Goal: Task Accomplishment & Management: Manage account settings

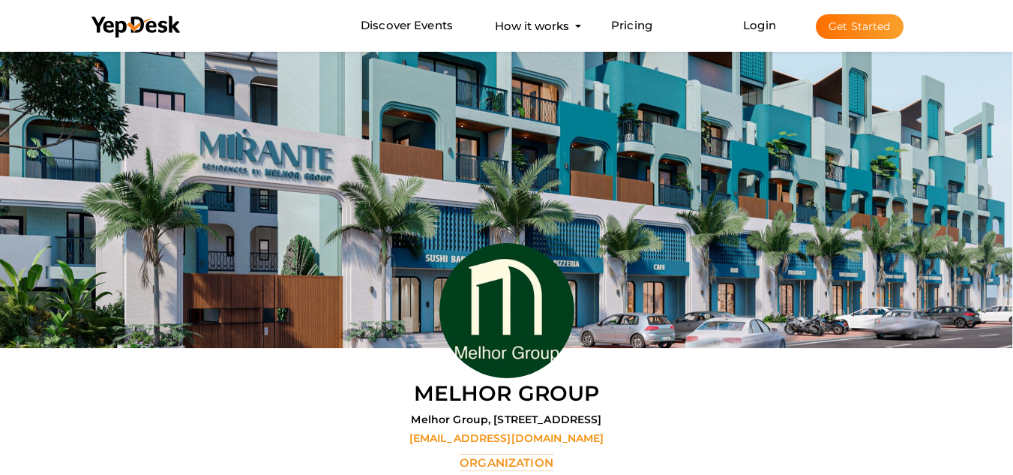
click at [867, 35] on button "Get Started" at bounding box center [860, 26] width 88 height 25
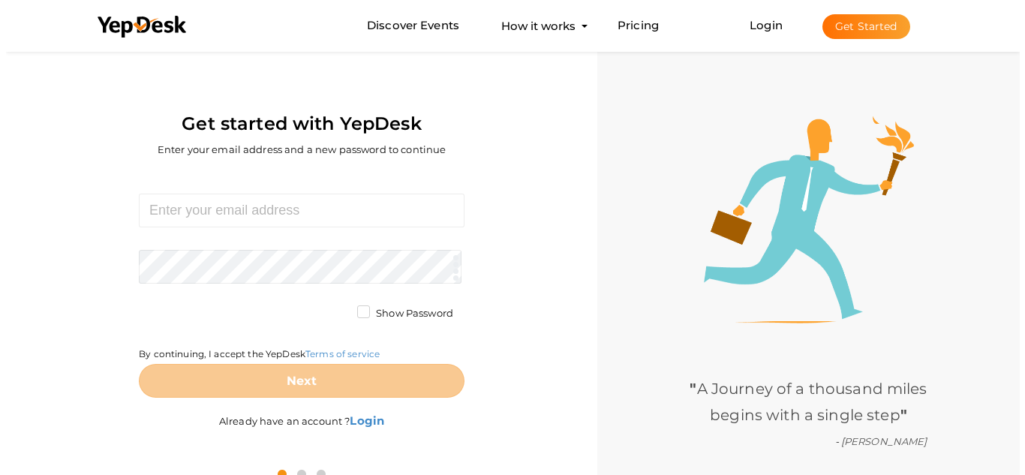
scroll to position [1, 0]
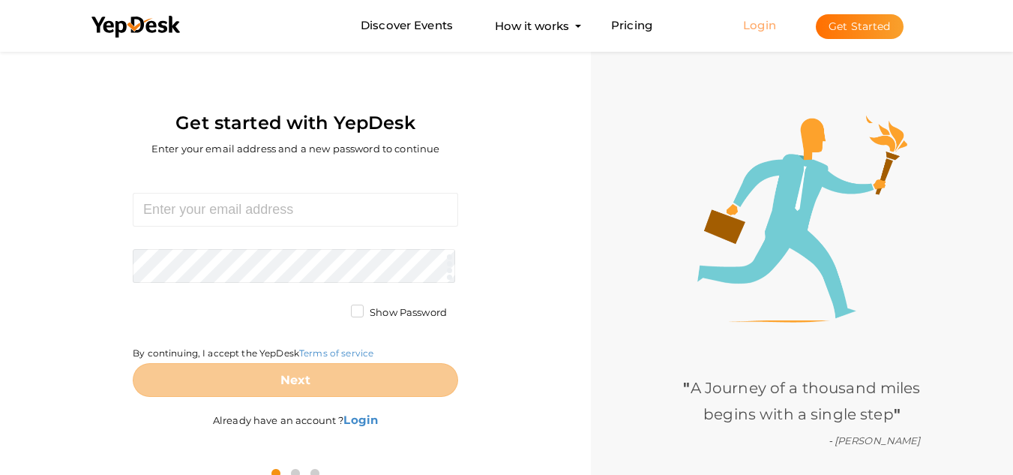
click at [757, 22] on link "Login" at bounding box center [759, 25] width 33 height 14
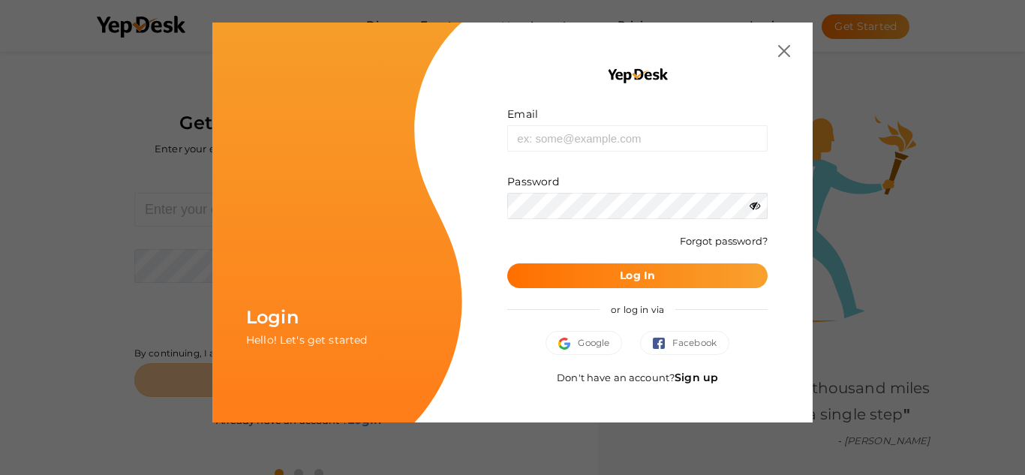
click at [699, 383] on link "Sign up" at bounding box center [696, 378] width 44 height 14
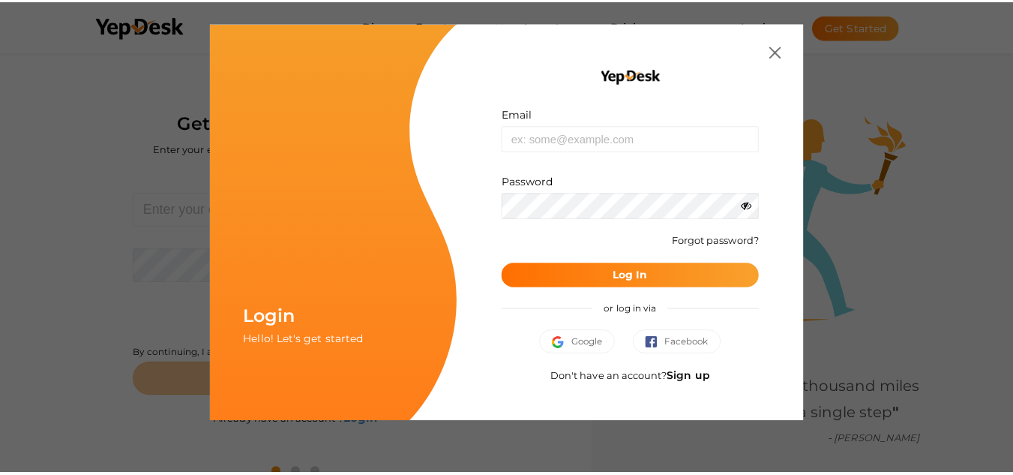
scroll to position [0, 0]
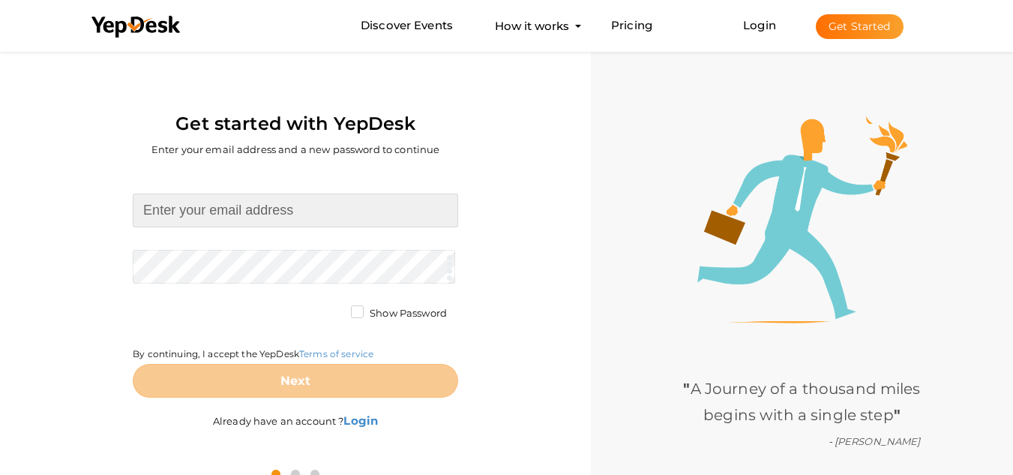
click at [239, 224] on input at bounding box center [296, 211] width 326 height 34
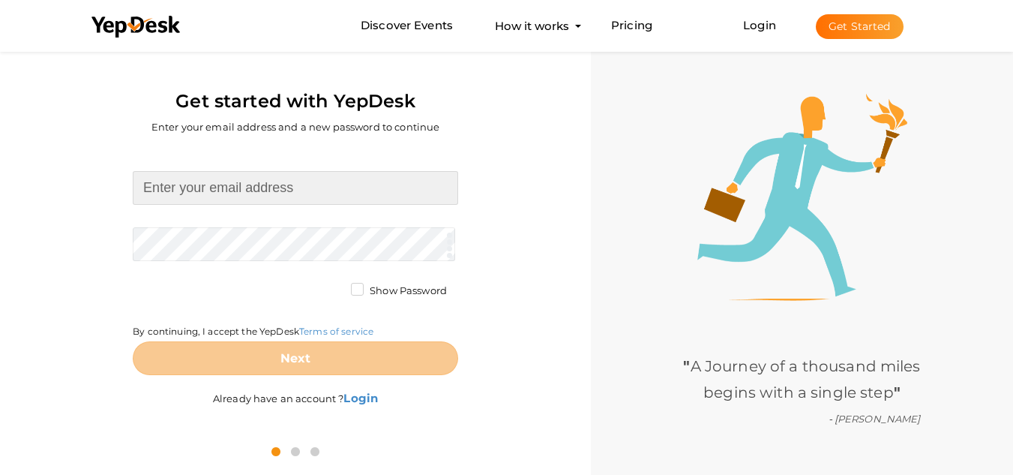
scroll to position [47, 0]
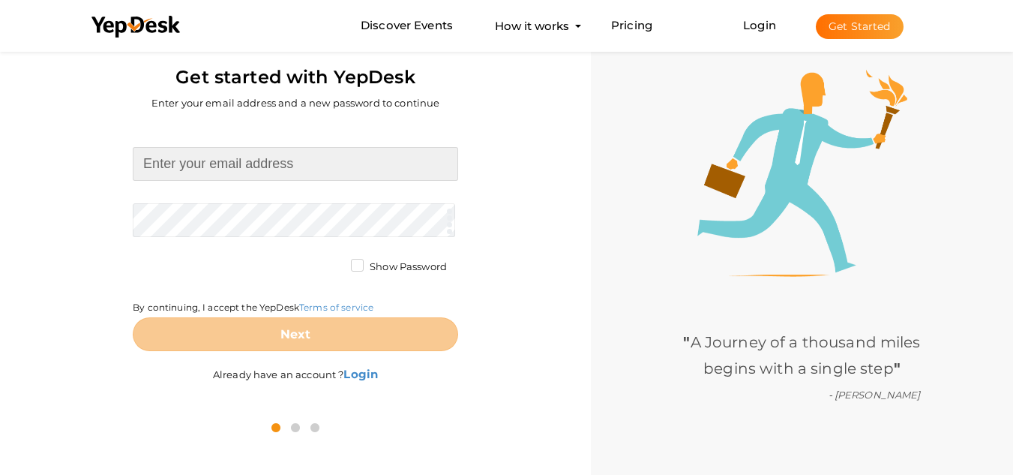
click at [314, 163] on input at bounding box center [296, 164] width 326 height 34
type input "blossomsaromapvtltd@gmail.com"
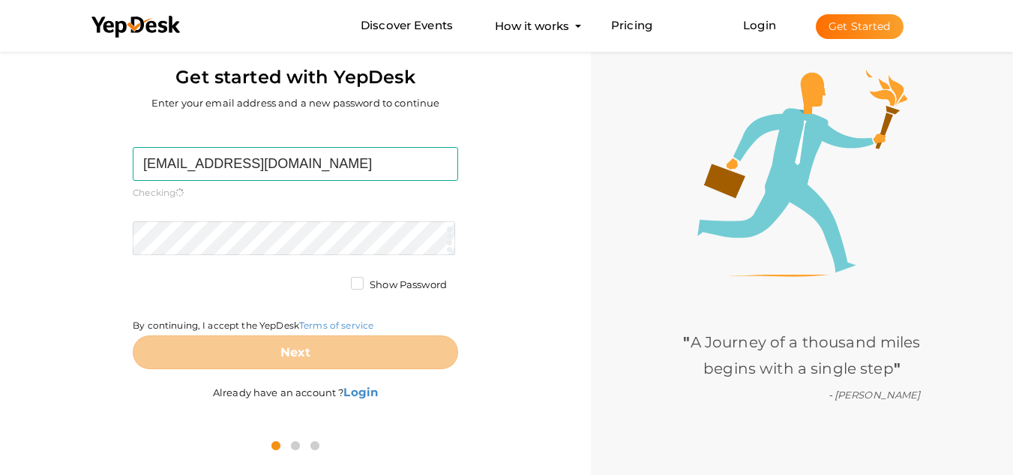
click at [265, 212] on form "blossomsaromapvtltd@gmail.com Required. Invalid email. Checking You already hav…" at bounding box center [296, 258] width 326 height 222
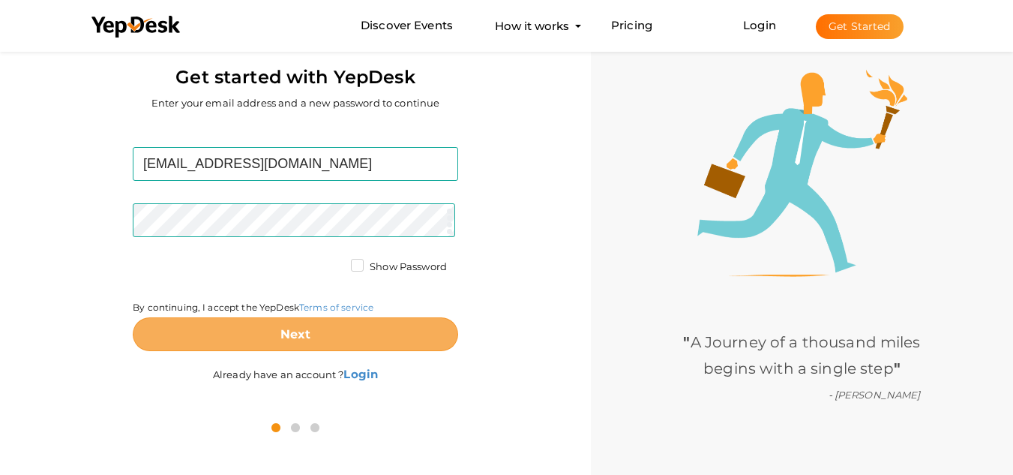
click at [278, 317] on button "Next" at bounding box center [296, 334] width 326 height 34
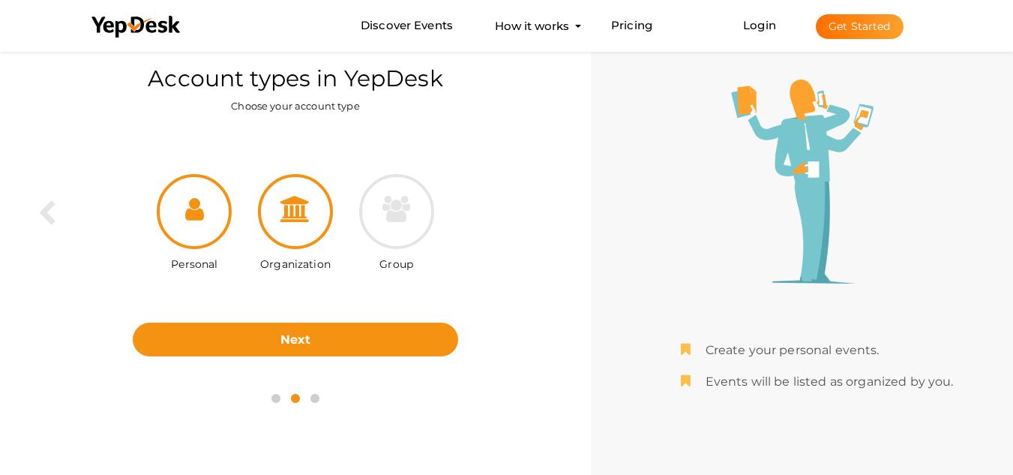
click at [293, 194] on div at bounding box center [295, 211] width 75 height 75
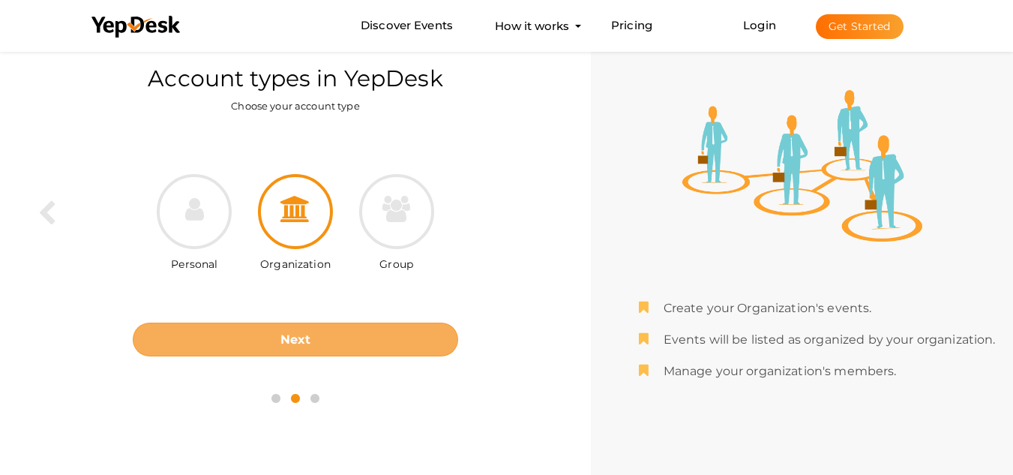
click at [311, 346] on button "Next" at bounding box center [296, 340] width 326 height 34
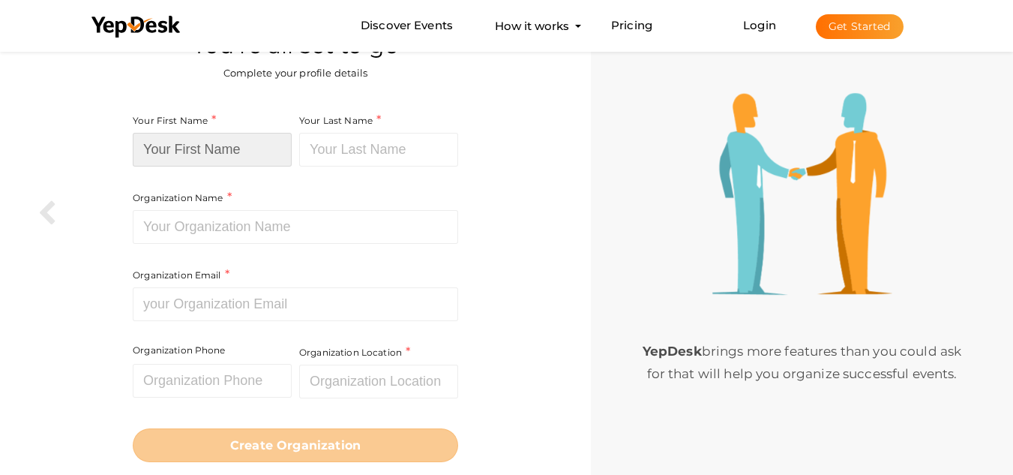
click at [209, 152] on input at bounding box center [212, 150] width 159 height 34
type input "Blossoms"
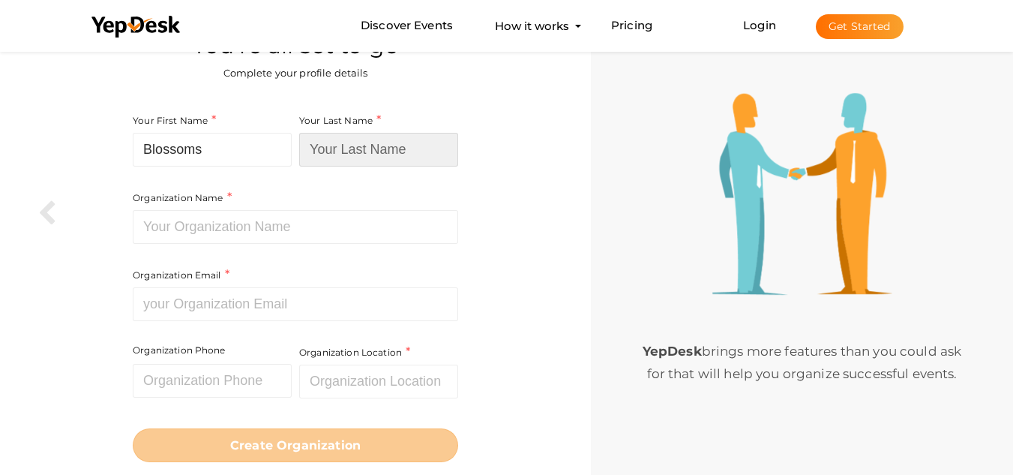
type input "Aroma"
type input "Blossoms Aroma"
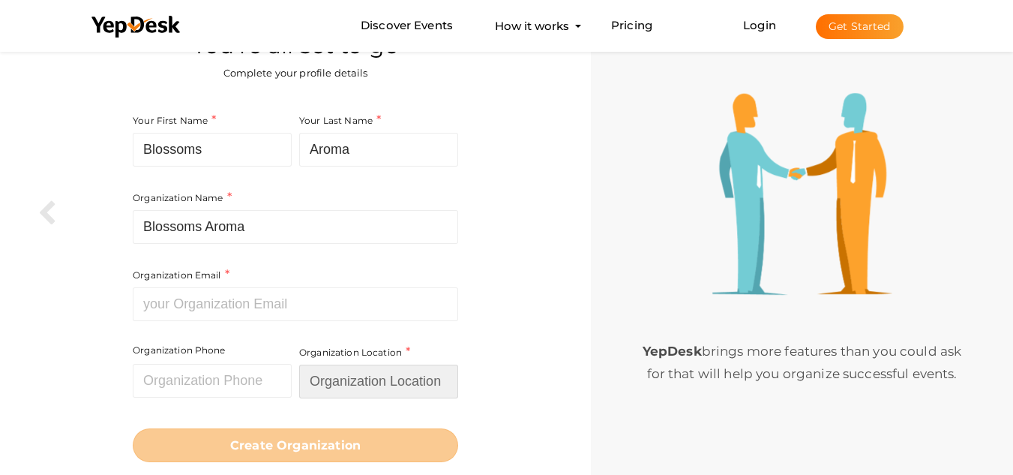
type input "[GEOGRAPHIC_DATA]"
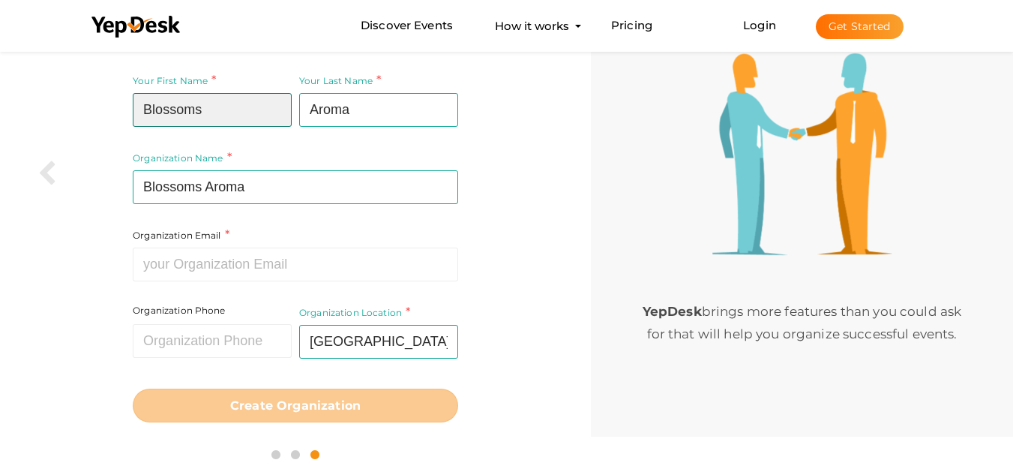
scroll to position [89, 0]
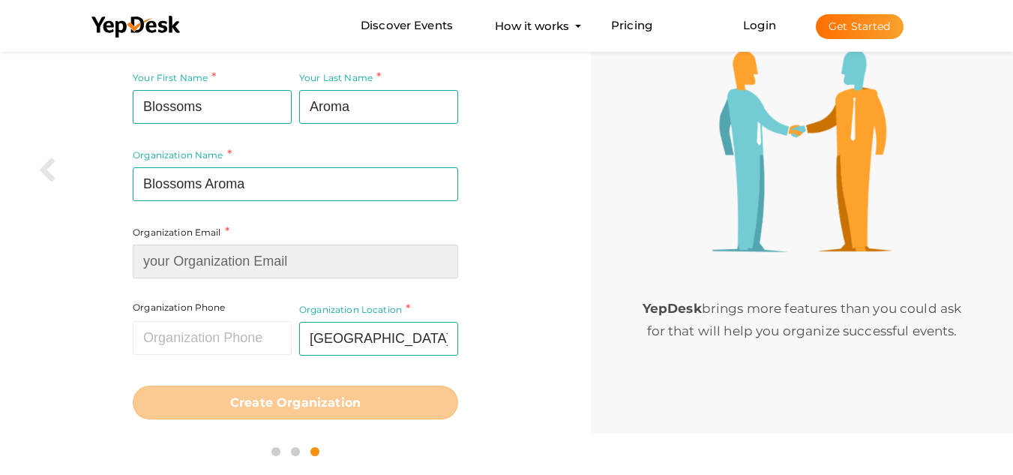
click at [228, 269] on input at bounding box center [296, 262] width 326 height 34
type input "[EMAIL_ADDRESS][DOMAIN_NAME]"
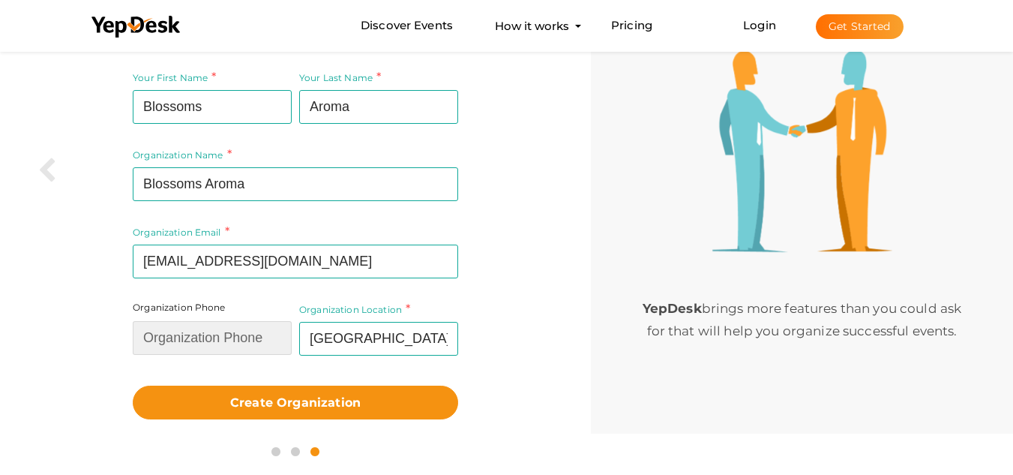
click at [218, 335] on input "text" at bounding box center [212, 338] width 159 height 34
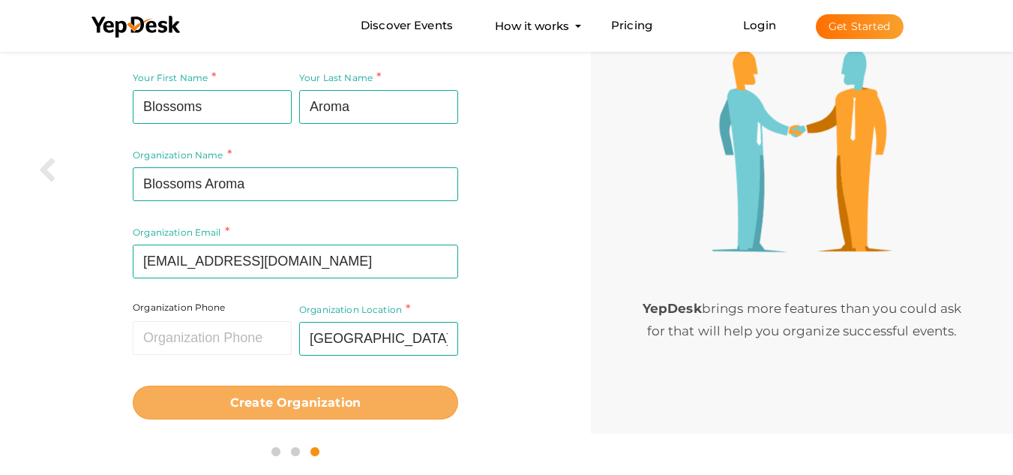
click at [328, 401] on b "Create Organization" at bounding box center [295, 402] width 131 height 14
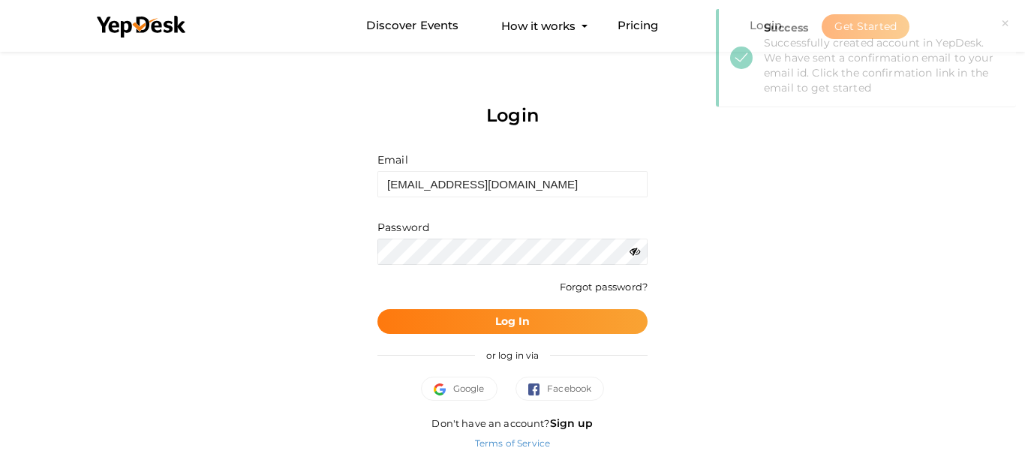
click at [496, 317] on b "Log In" at bounding box center [512, 321] width 35 height 14
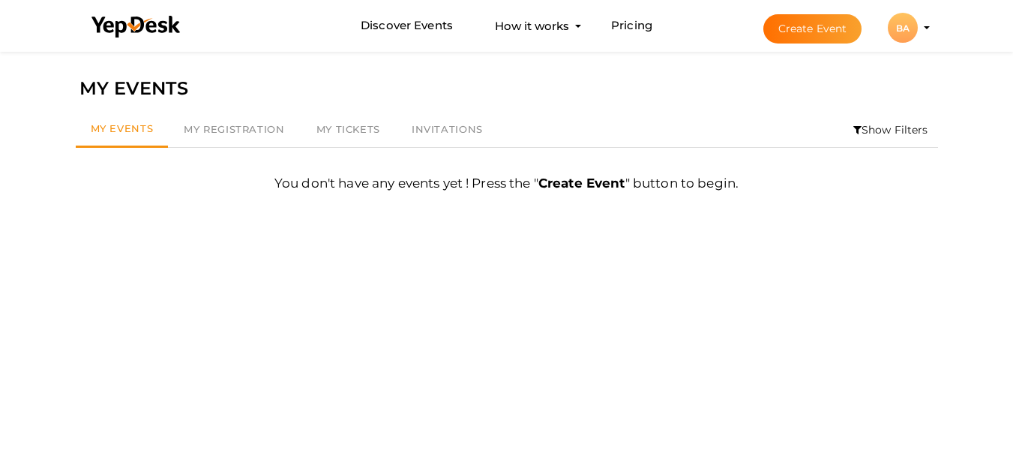
click at [912, 28] on div "BA" at bounding box center [903, 28] width 30 height 30
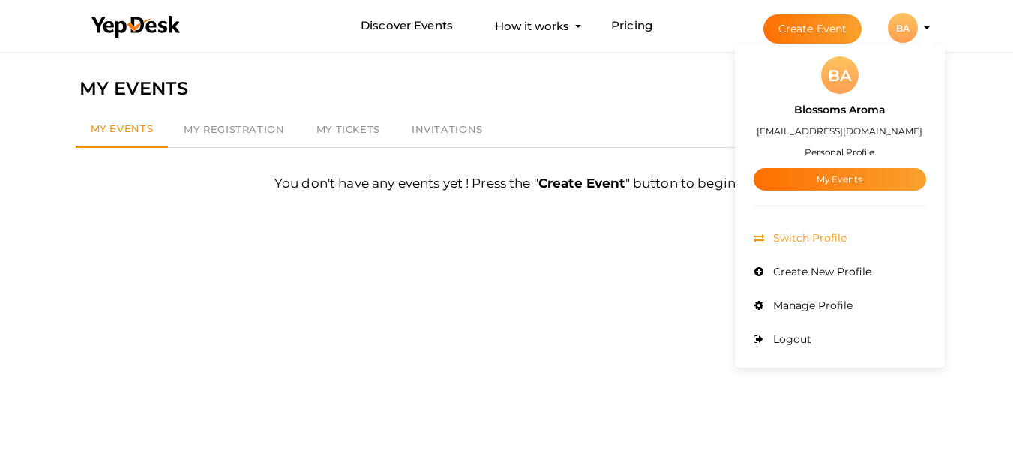
click at [854, 233] on li "Switch Profile" at bounding box center [840, 238] width 173 height 34
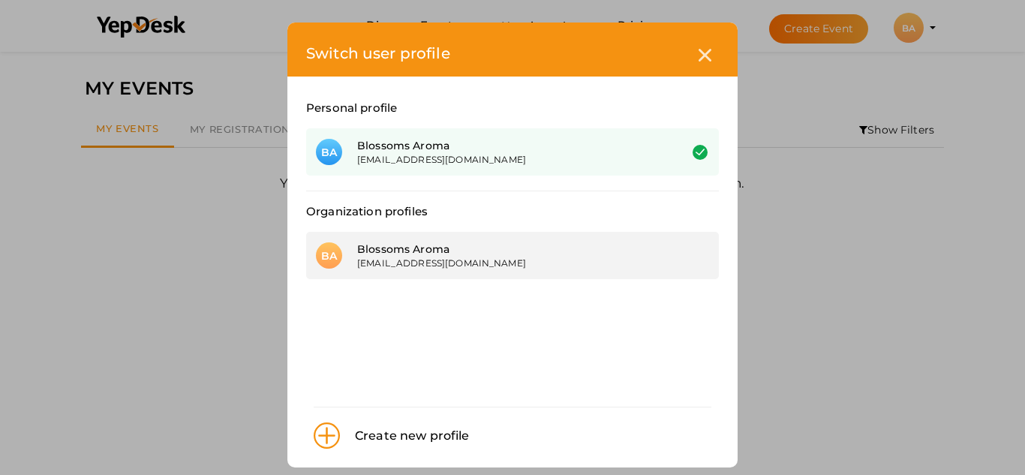
click at [479, 264] on div "blossomsaromapvtltd@gmail.com" at bounding box center [506, 263] width 299 height 13
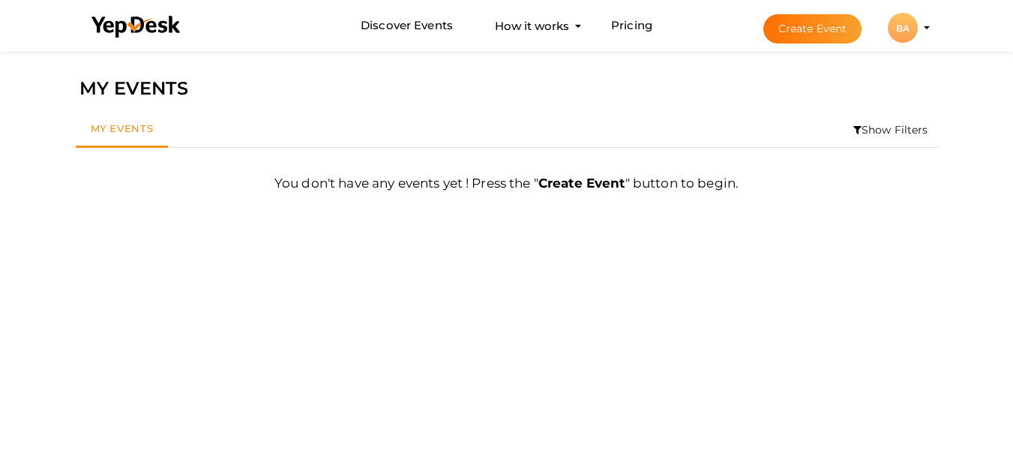
click at [910, 36] on div "BA" at bounding box center [903, 28] width 30 height 30
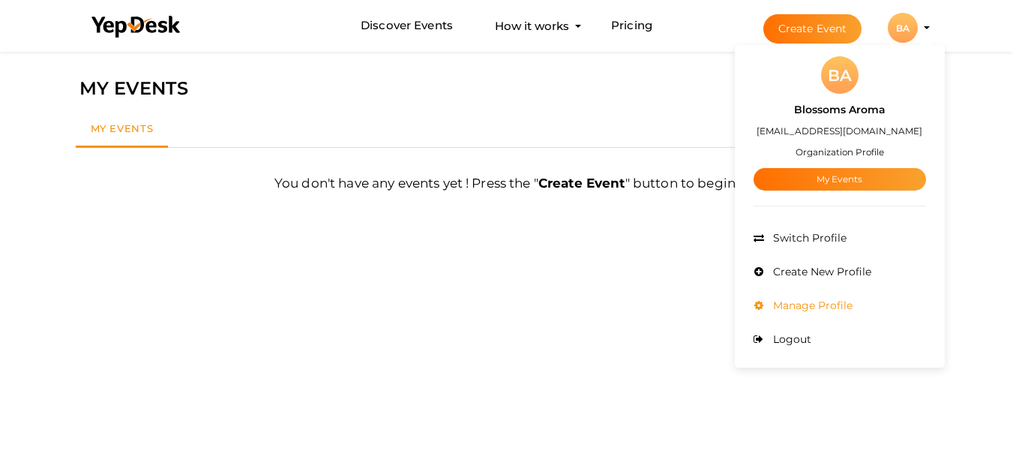
click at [853, 293] on li "Manage Profile" at bounding box center [840, 306] width 173 height 34
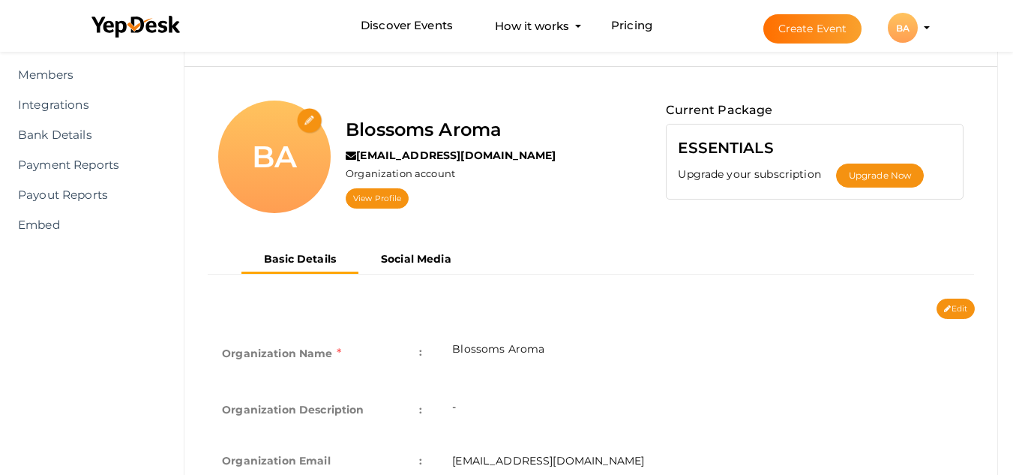
scroll to position [89, 0]
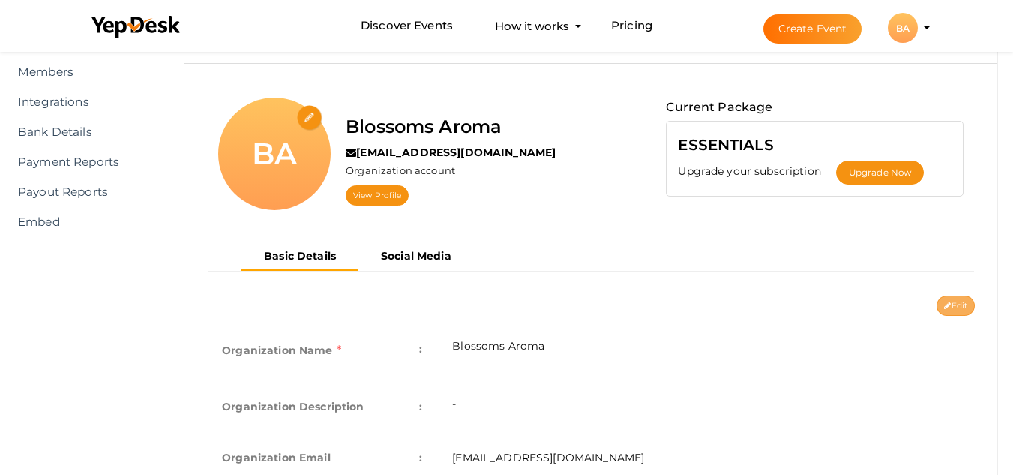
click at [947, 309] on icon at bounding box center [947, 306] width 7 height 8
type input "Blossoms Aroma"
type input "[EMAIL_ADDRESS][DOMAIN_NAME]"
select select "9"
type input "[GEOGRAPHIC_DATA]"
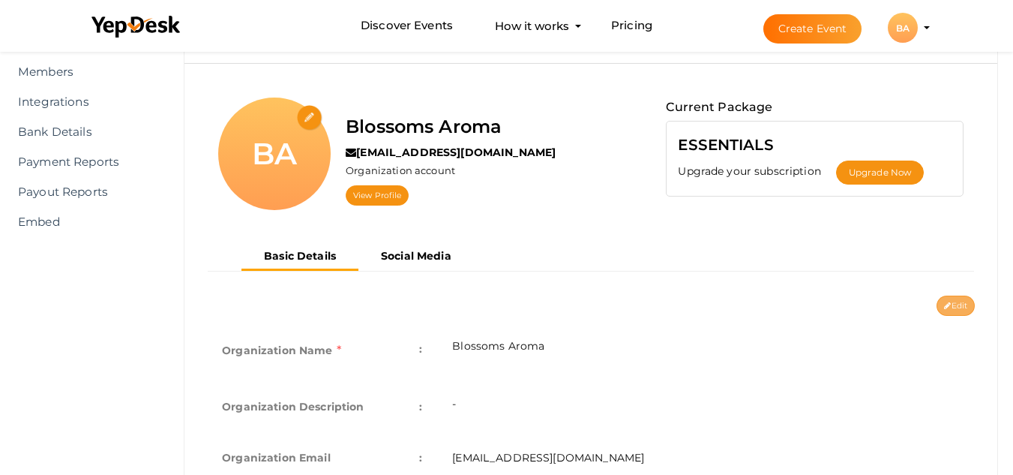
type input "Blossoms Aroma1"
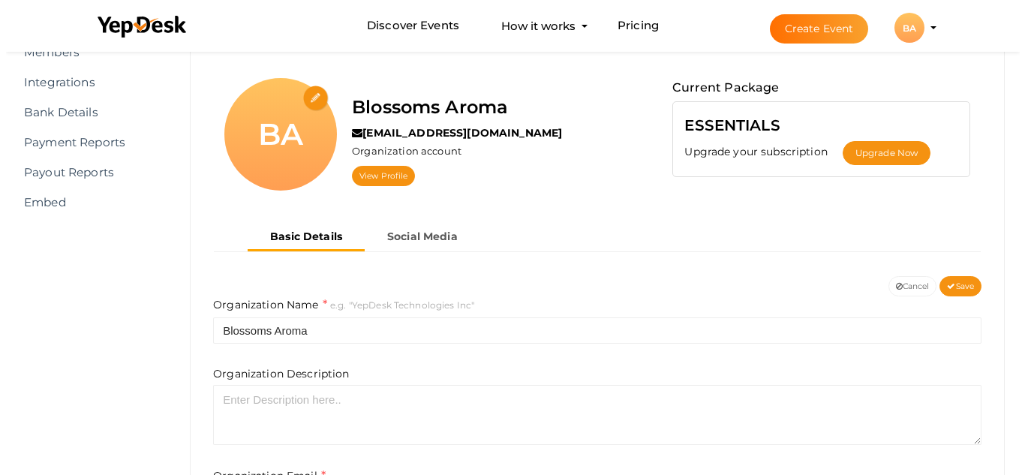
scroll to position [107, 0]
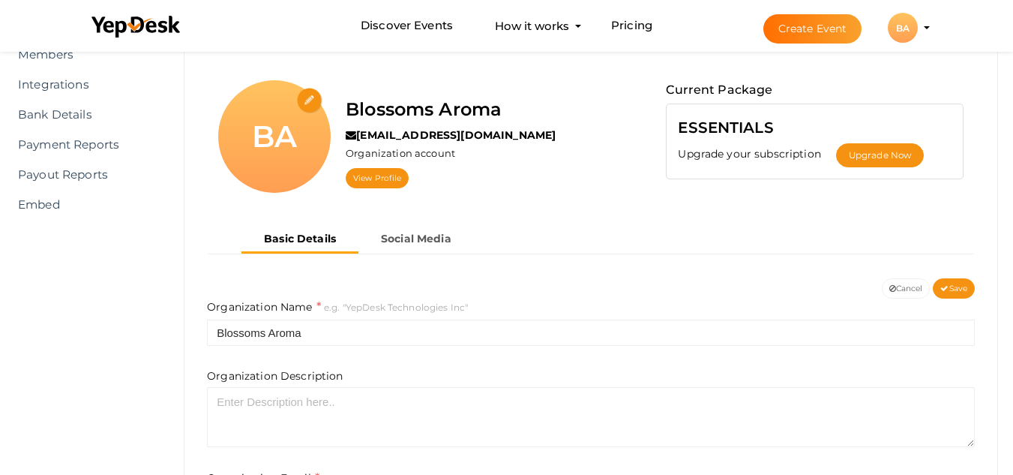
click at [310, 101] on input "file" at bounding box center [310, 101] width 26 height 26
type input "C:\fakepath\WhatsApp Image 2025-10-07 at 11.22.19 AM.jpeg"
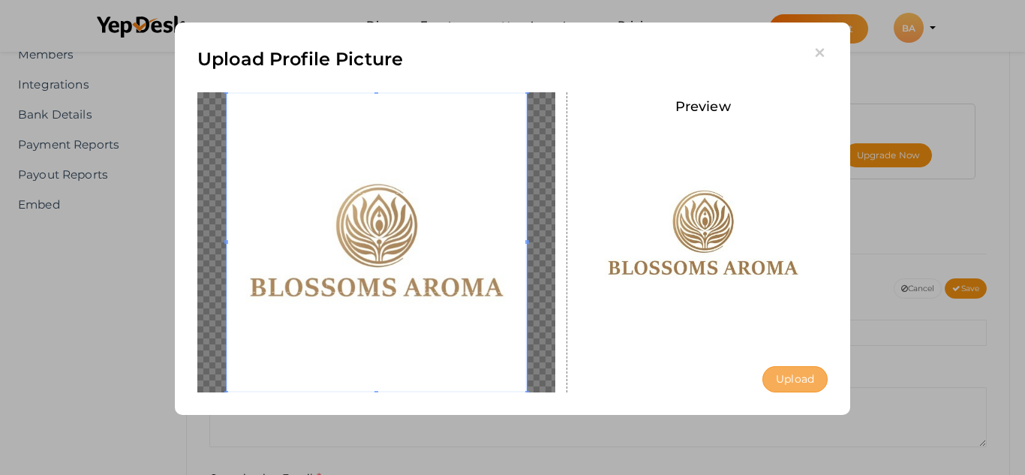
click at [786, 372] on button "Upload" at bounding box center [794, 379] width 65 height 26
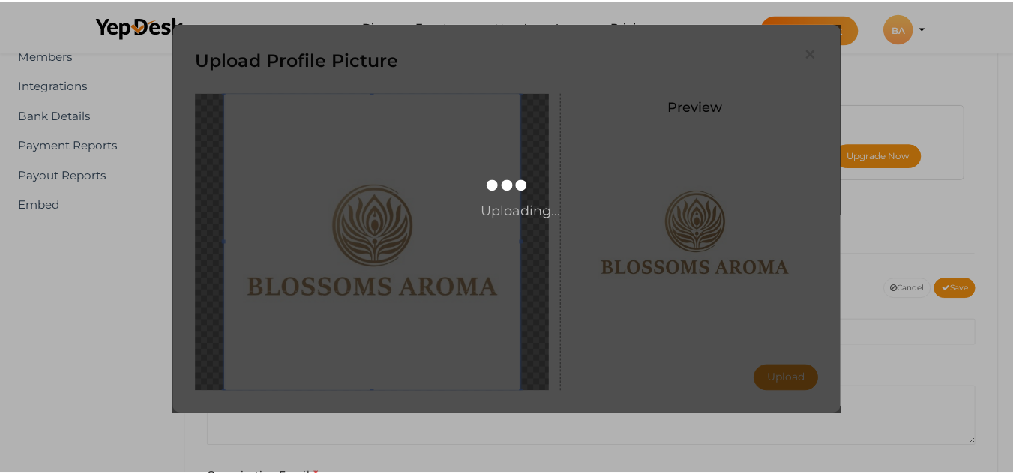
scroll to position [0, 0]
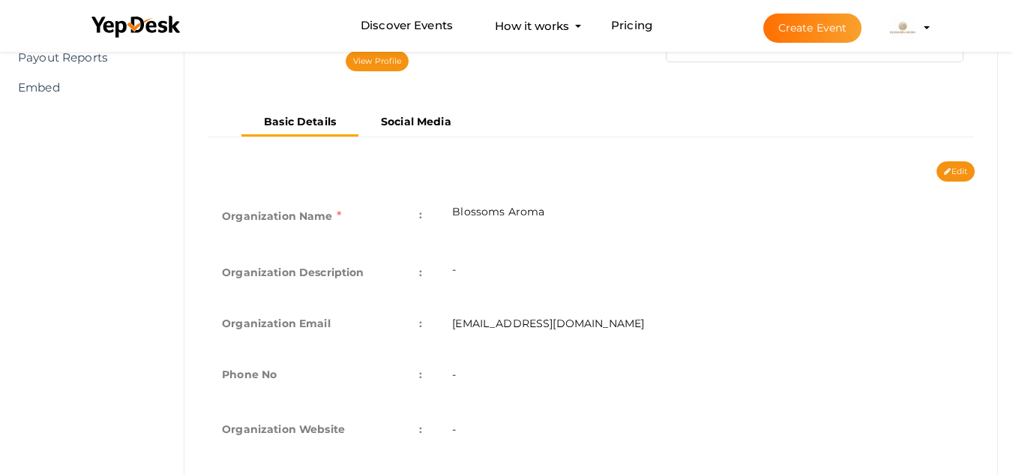
scroll to position [224, 0]
click at [466, 215] on tbody "Organization Name : Blossoms Aroma Organization Description : - Organization Em…" at bounding box center [591, 407] width 768 height 439
drag, startPoint x: 319, startPoint y: 317, endPoint x: 285, endPoint y: 328, distance: 35.4
drag, startPoint x: 285, startPoint y: 328, endPoint x: 738, endPoint y: 322, distance: 453.1
click at [738, 322] on td "[EMAIL_ADDRESS][DOMAIN_NAME]" at bounding box center [706, 322] width 538 height 51
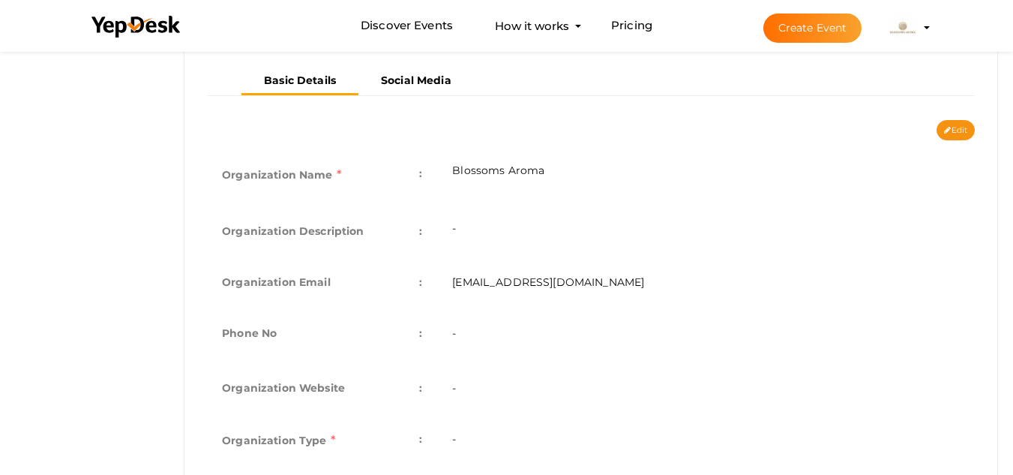
scroll to position [272, 0]
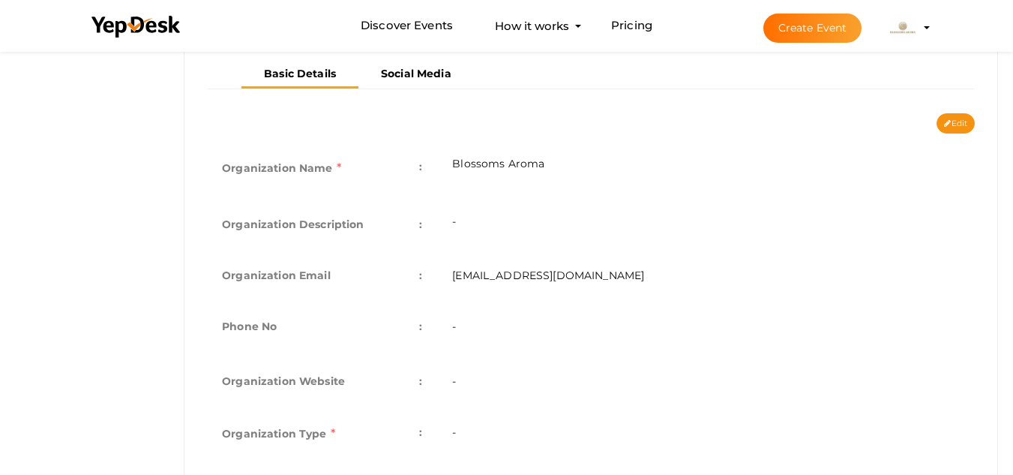
click at [512, 230] on td "-" at bounding box center [706, 224] width 538 height 51
click at [504, 215] on td "-" at bounding box center [706, 224] width 538 height 51
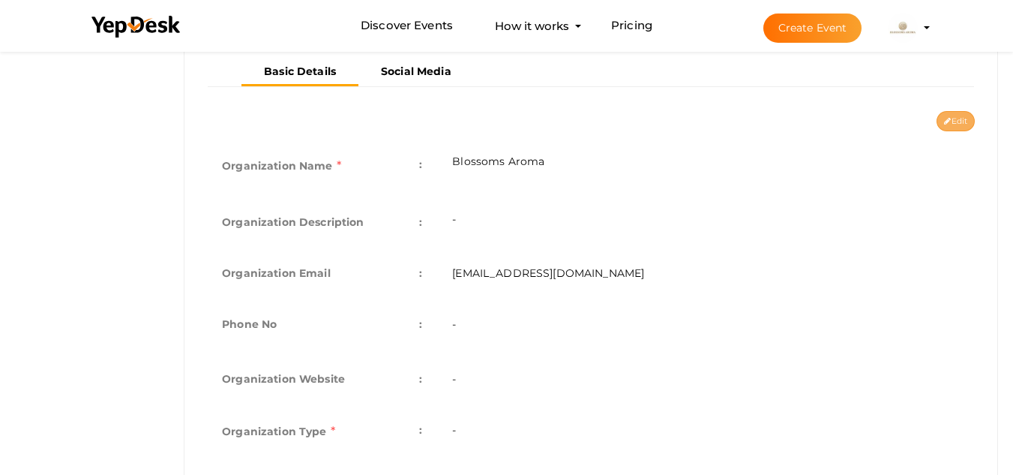
click at [956, 114] on button "Edit" at bounding box center [956, 121] width 38 height 20
type input "Blossoms Aroma"
type input "[EMAIL_ADDRESS][DOMAIN_NAME]"
select select "9"
type input "[GEOGRAPHIC_DATA]"
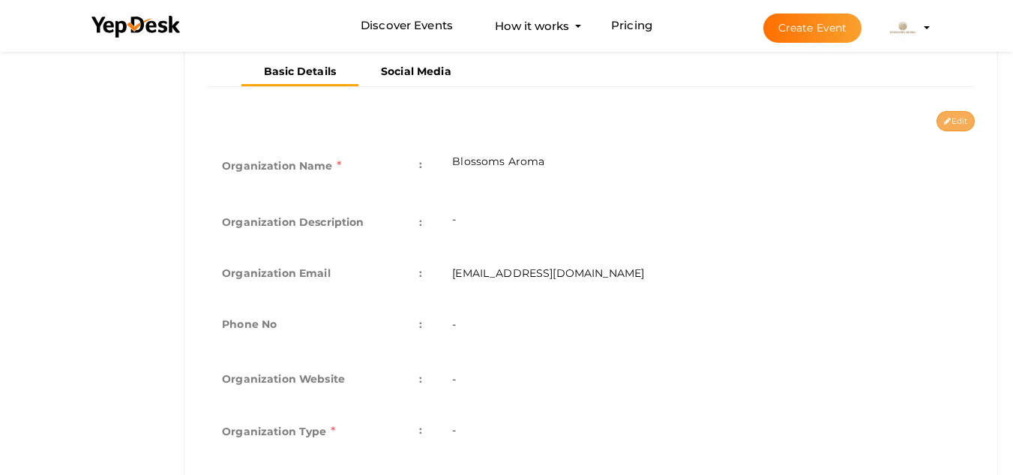
type input "Blossoms Aroma1"
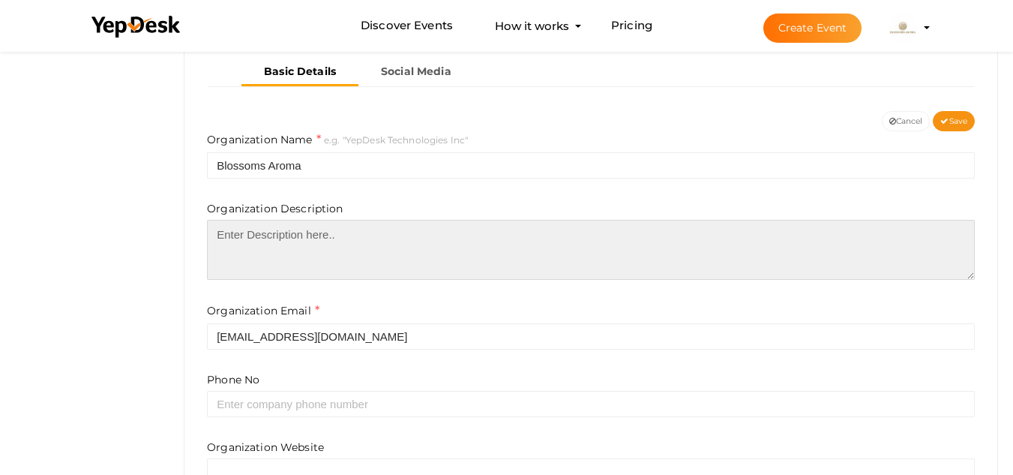
click at [358, 237] on textarea at bounding box center [591, 250] width 768 height 60
click at [337, 235] on textarea at bounding box center [591, 250] width 768 height 60
paste textarea "Blossoms Aroma Private Limited, founded in [DATE] and headquartered in [GEOGRAP…"
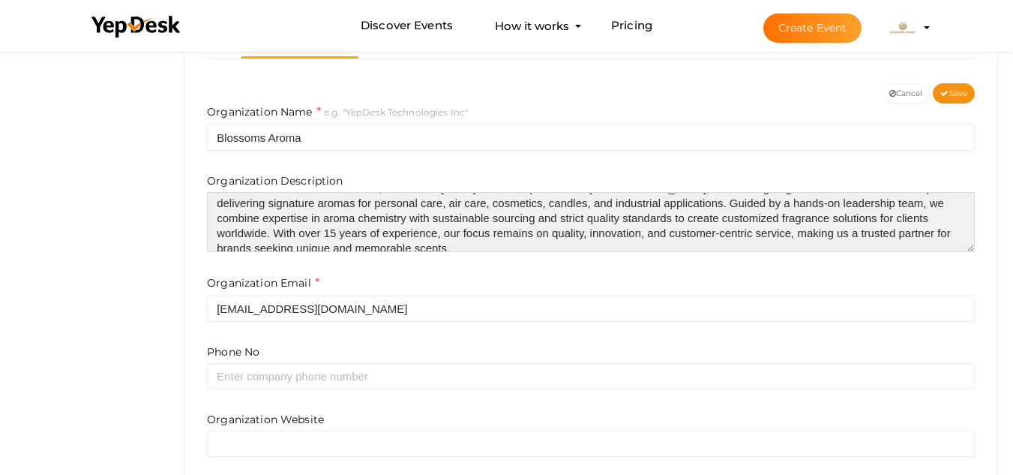
scroll to position [0, 0]
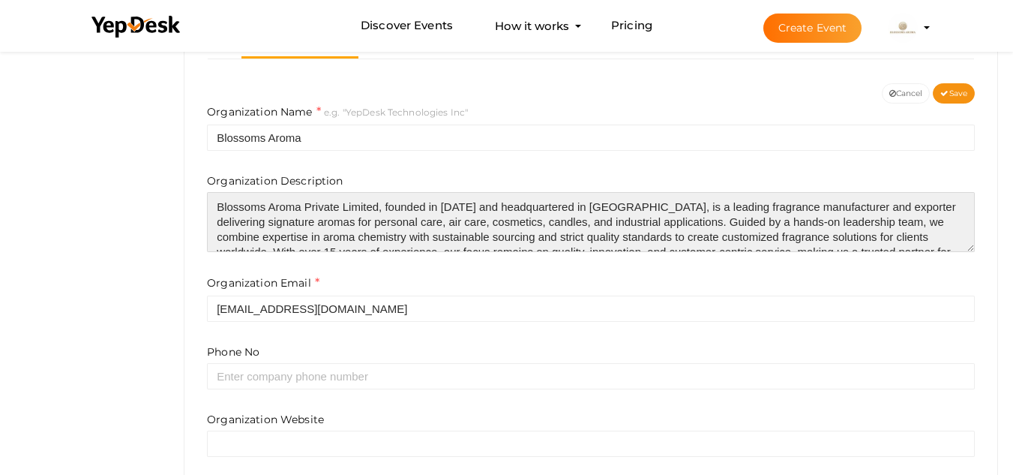
type textarea "Blossoms Aroma Private Limited, founded in [DATE] and headquartered in [GEOGRAP…"
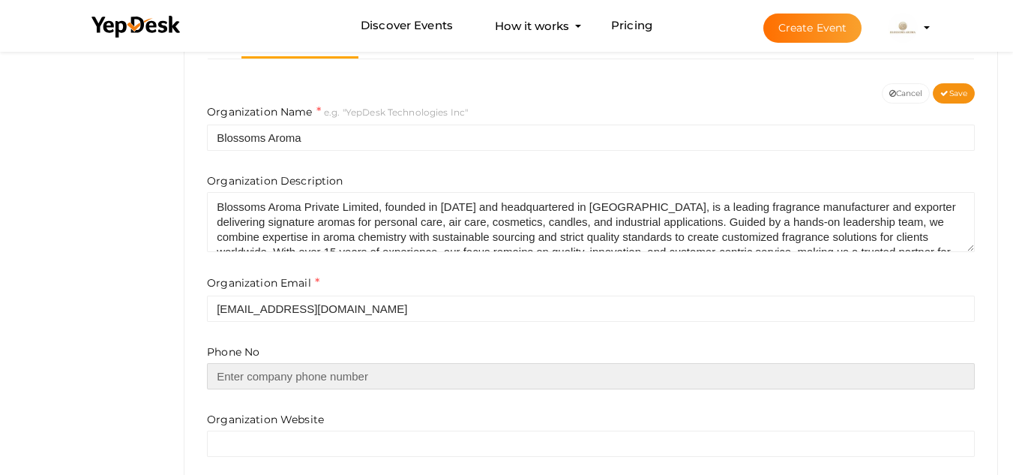
click at [347, 389] on input "text" at bounding box center [591, 376] width 768 height 26
click at [305, 380] on input "text" at bounding box center [591, 376] width 768 height 26
paste input "9560022576"
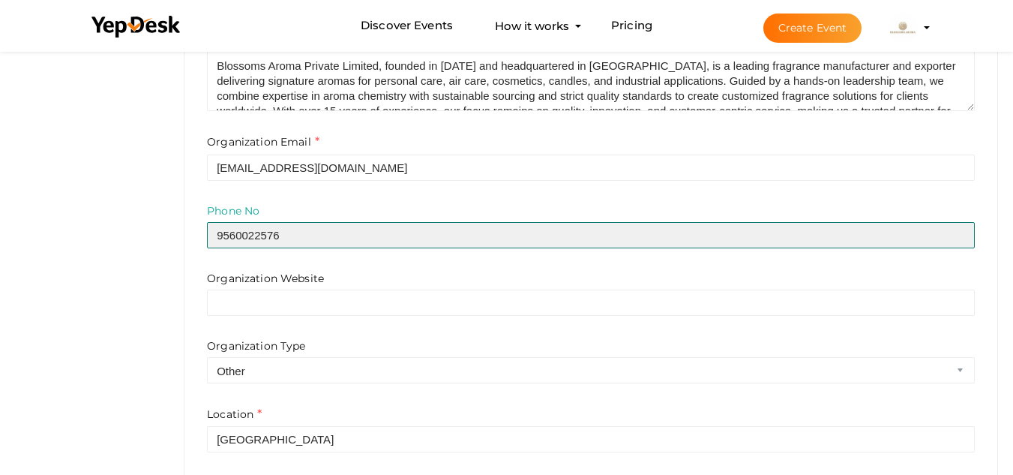
scroll to position [443, 0]
type input "9560022576"
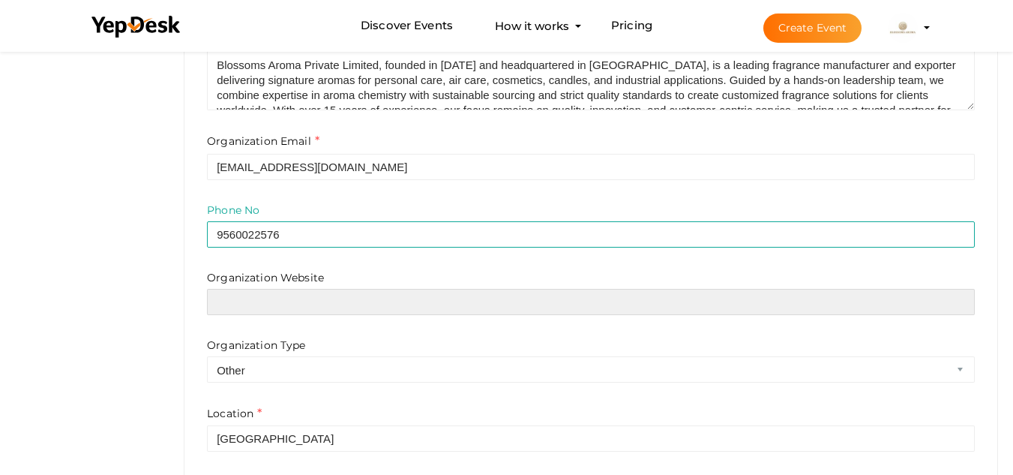
click at [353, 308] on input "text" at bounding box center [591, 302] width 768 height 26
click at [325, 298] on input "text" at bounding box center [591, 302] width 768 height 26
paste input "https://blossomsaroma.com/"
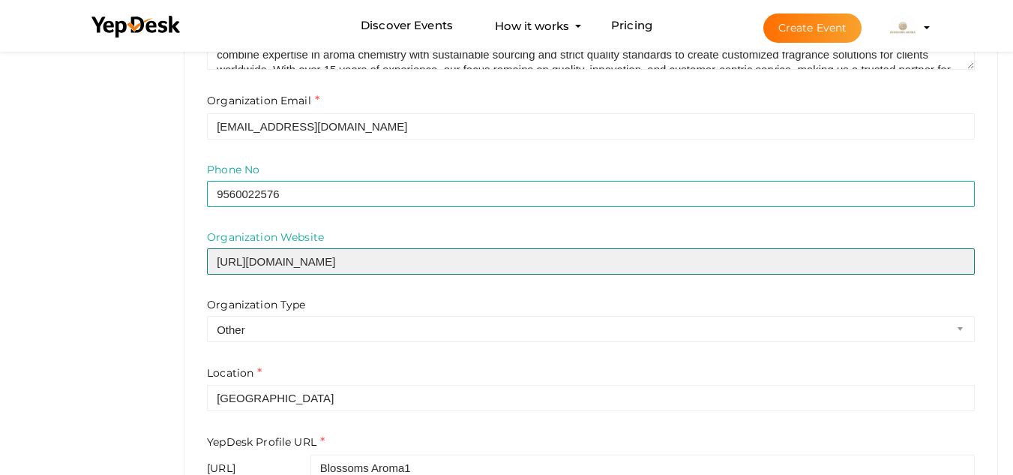
scroll to position [485, 0]
type input "https://blossomsaroma.com/"
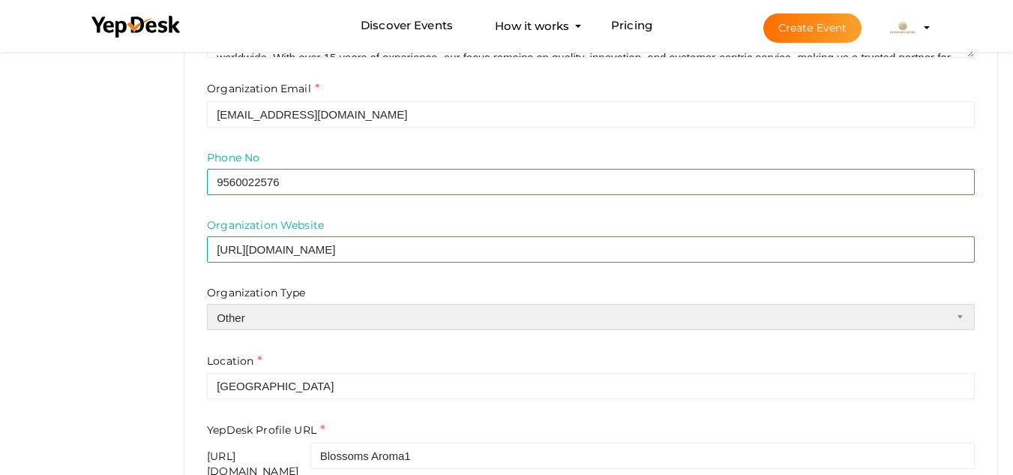
scroll to position [498, 0]
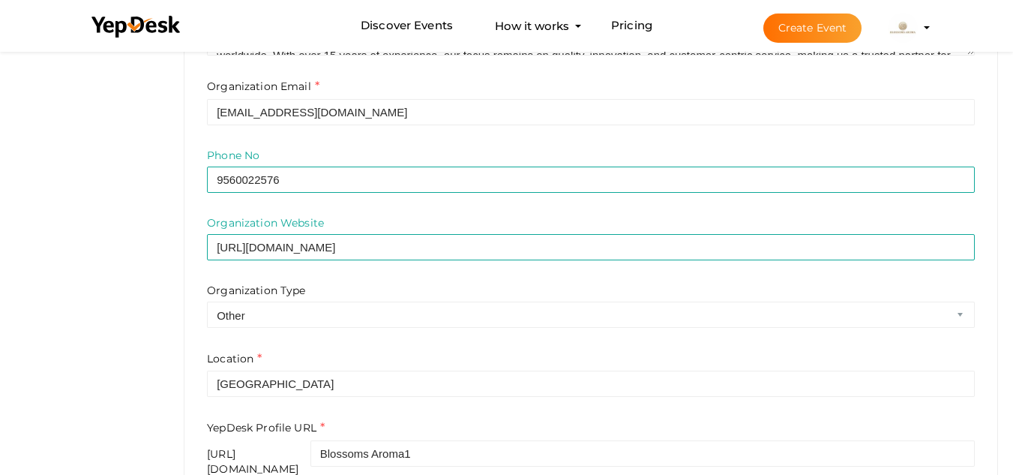
drag, startPoint x: 268, startPoint y: 331, endPoint x: 134, endPoint y: 350, distance: 135.7
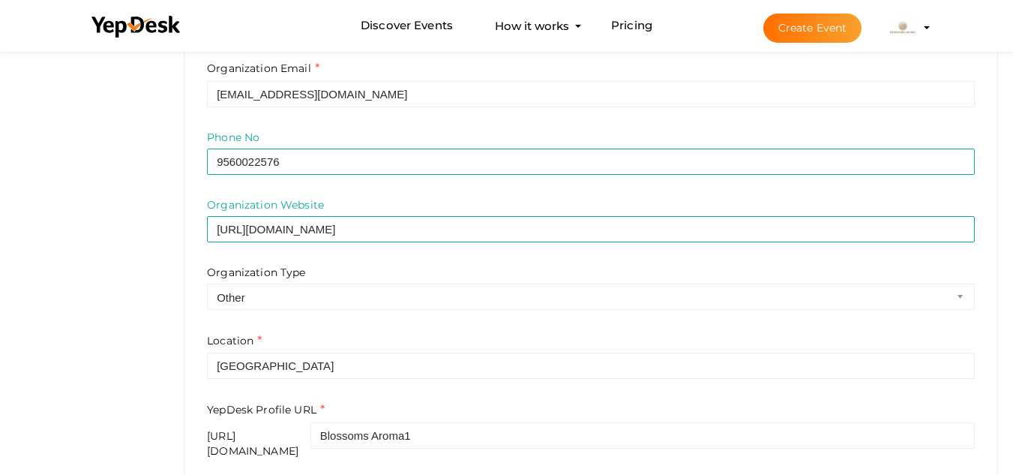
scroll to position [518, 0]
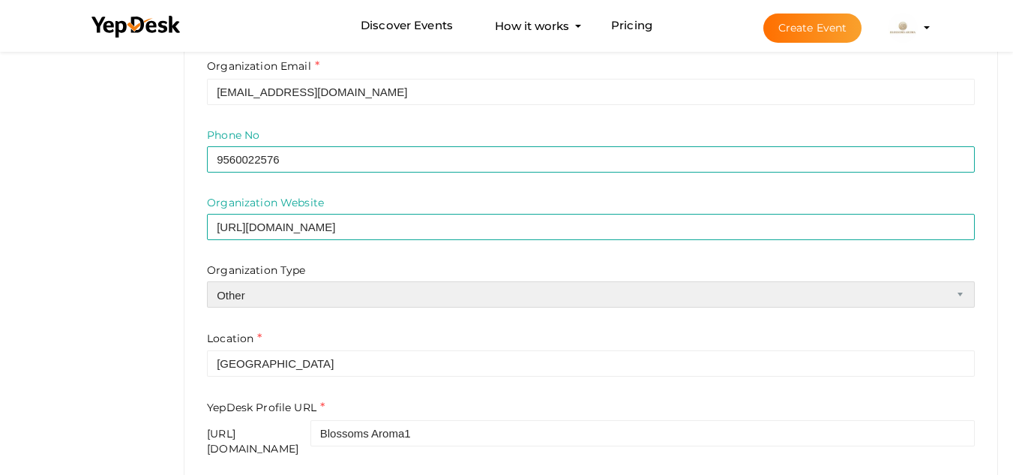
click at [296, 296] on select "Airline Corporation Educational Organization Government Organization Local Busi…" at bounding box center [591, 294] width 768 height 26
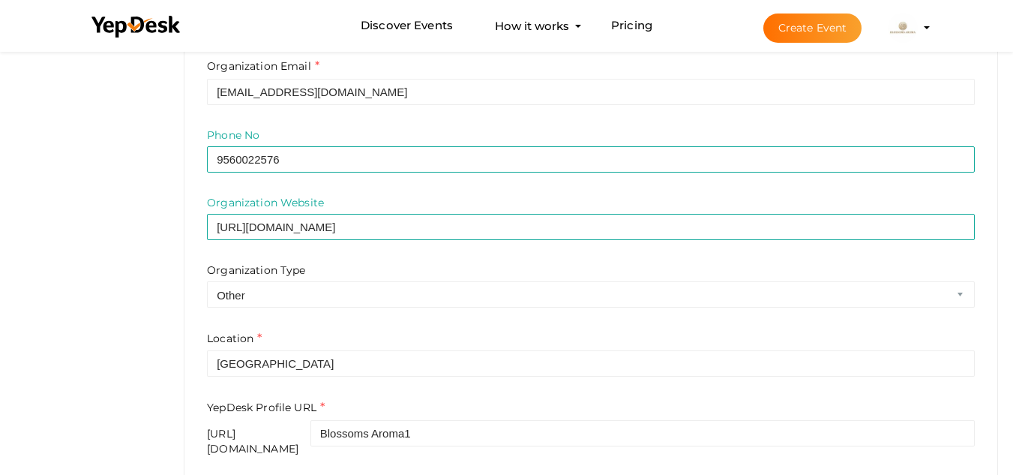
click at [177, 281] on div "Profile Details View & Update your Profile Details Blossoms Aroma blossomsaroma…" at bounding box center [591, 50] width 845 height 980
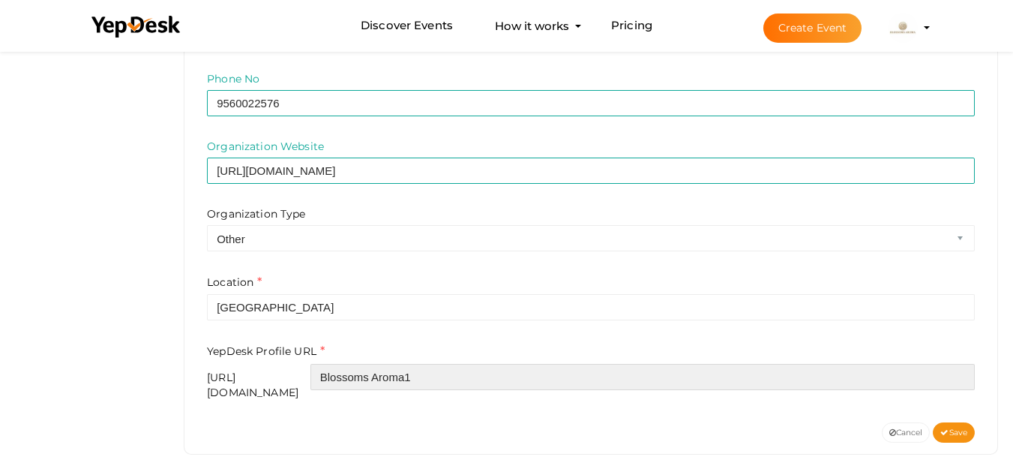
click at [579, 380] on input "Blossoms Aroma1" at bounding box center [643, 377] width 665 height 26
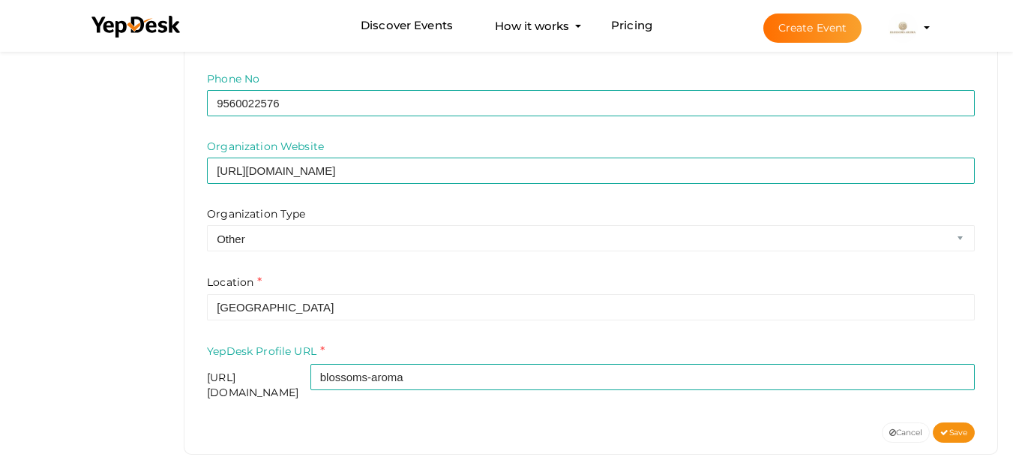
click at [748, 392] on div "Organization Name e.g. "YepDesk Technologies Inc" Blossoms Aroma Organization D…" at bounding box center [591, 126] width 791 height 592
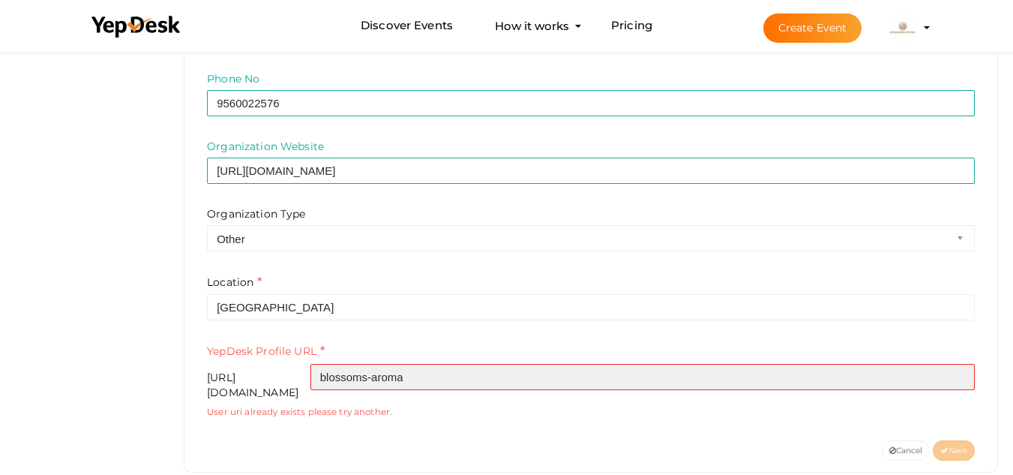
click at [459, 383] on input "blossoms-aroma" at bounding box center [643, 377] width 665 height 26
click at [449, 382] on input "blossoms-aroma" at bounding box center [643, 377] width 665 height 26
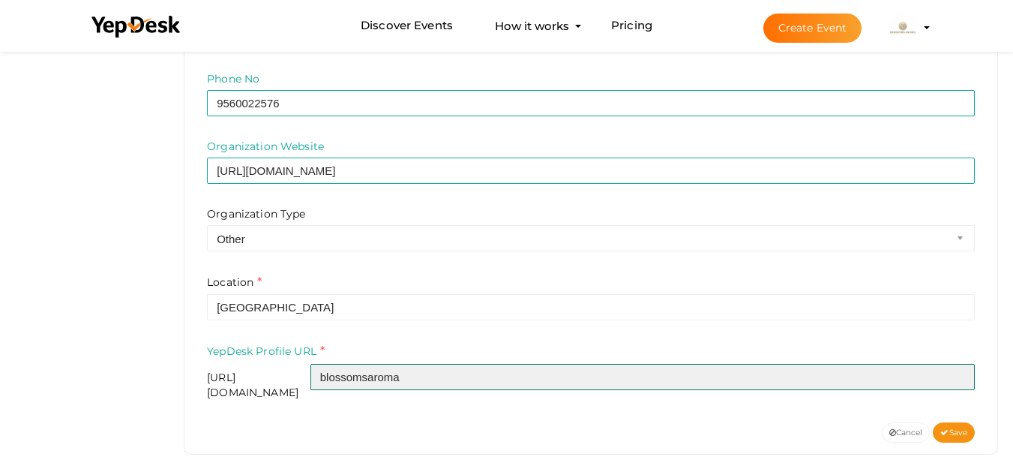
type input "blossomsaroma"
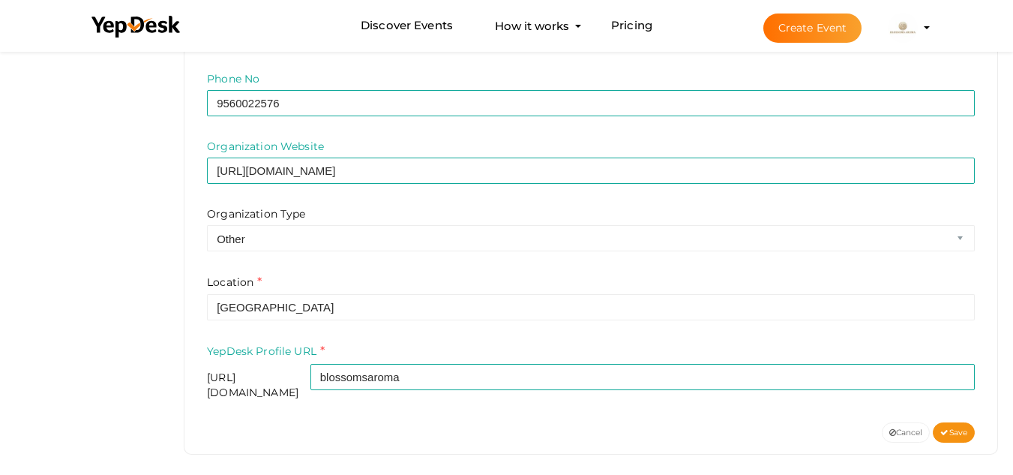
click at [458, 404] on div "Organization Name e.g. "YepDesk Technologies Inc" Blossoms Aroma Organization D…" at bounding box center [591, 126] width 791 height 592
click at [961, 429] on button "Save" at bounding box center [954, 432] width 42 height 20
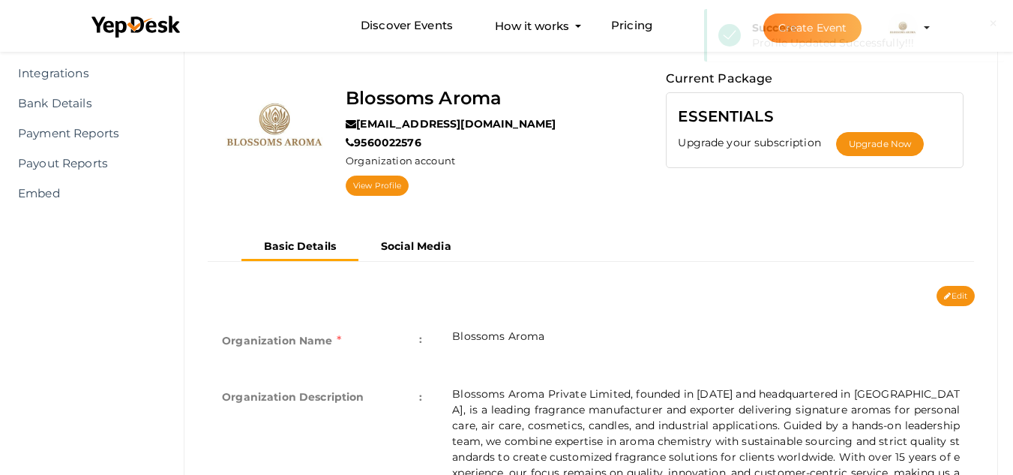
scroll to position [117, 0]
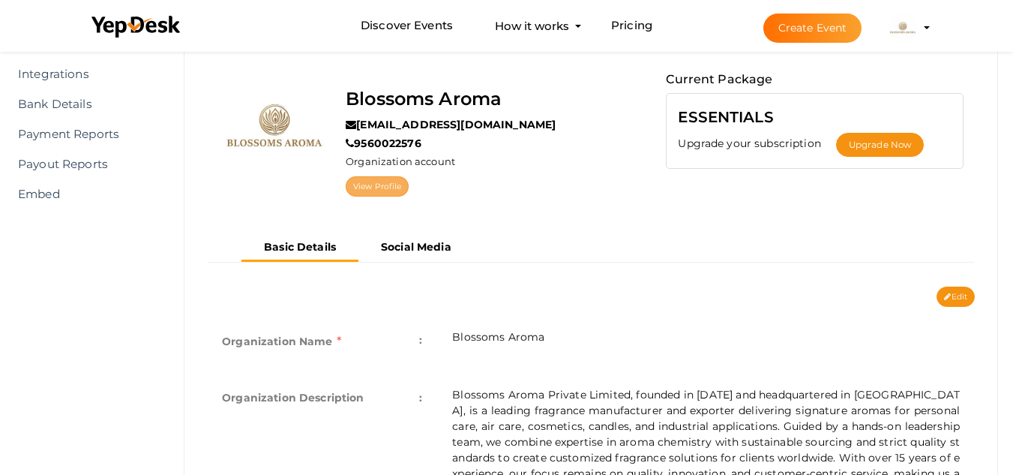
click at [380, 182] on link "View Profile" at bounding box center [377, 186] width 63 height 20
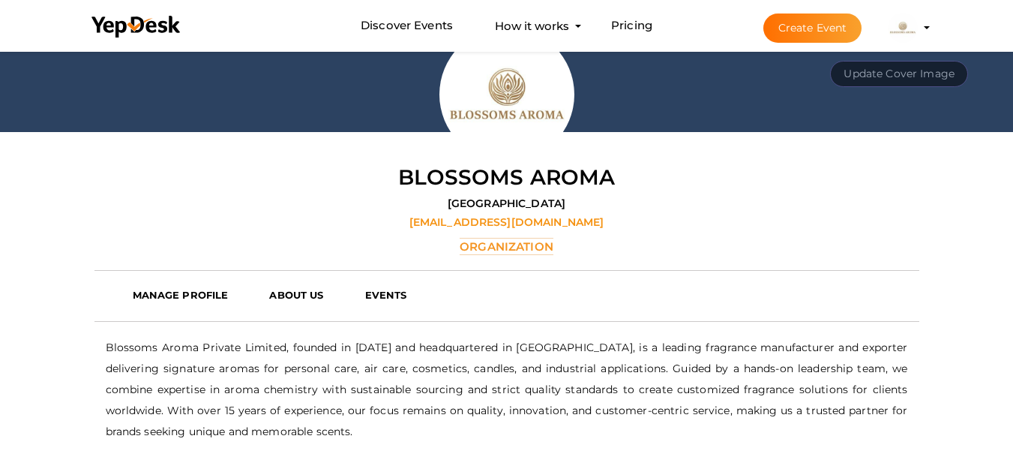
scroll to position [215, 0]
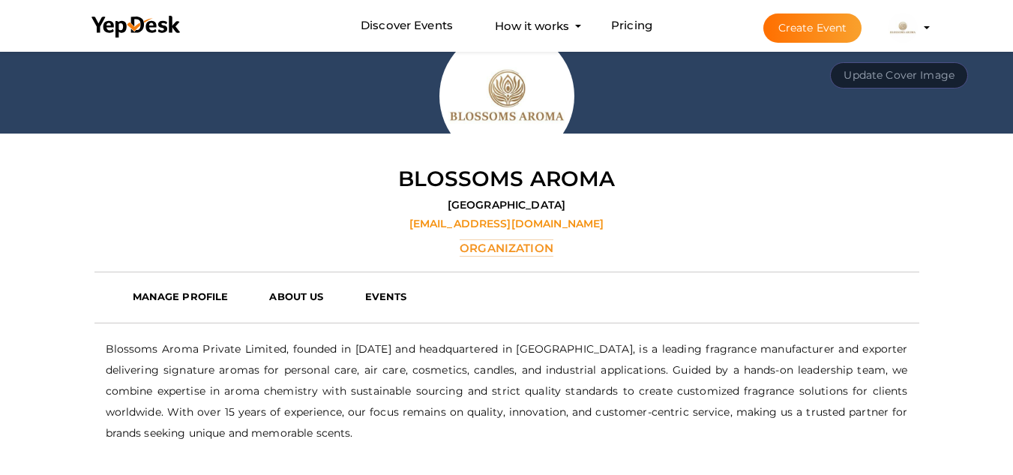
click at [479, 227] on label "[EMAIL_ADDRESS][DOMAIN_NAME]" at bounding box center [507, 223] width 195 height 15
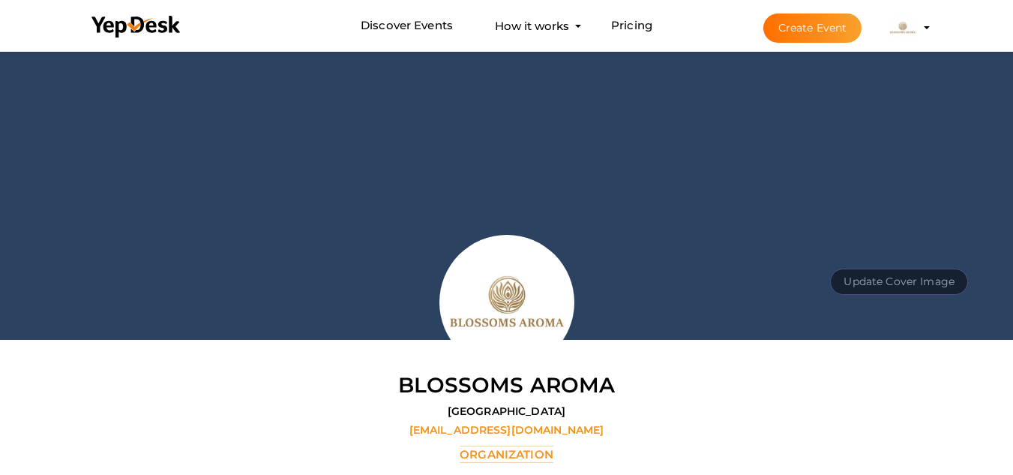
scroll to position [0, 0]
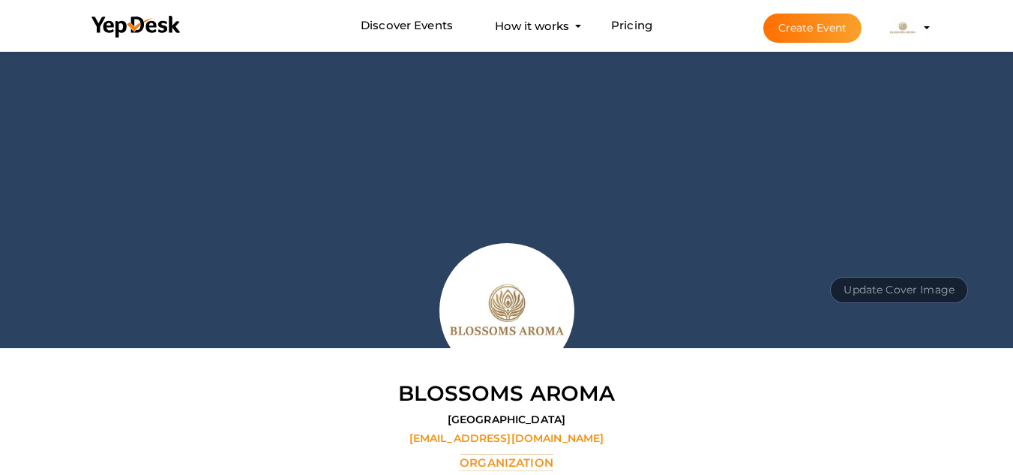
click at [899, 281] on button "Update Cover Image" at bounding box center [899, 290] width 138 height 26
click at [905, 259] on input "file" at bounding box center [898, 256] width 119 height 26
type input "C:\fakepath\347400480_734439258687636_7964007167069441297_n (1).png"
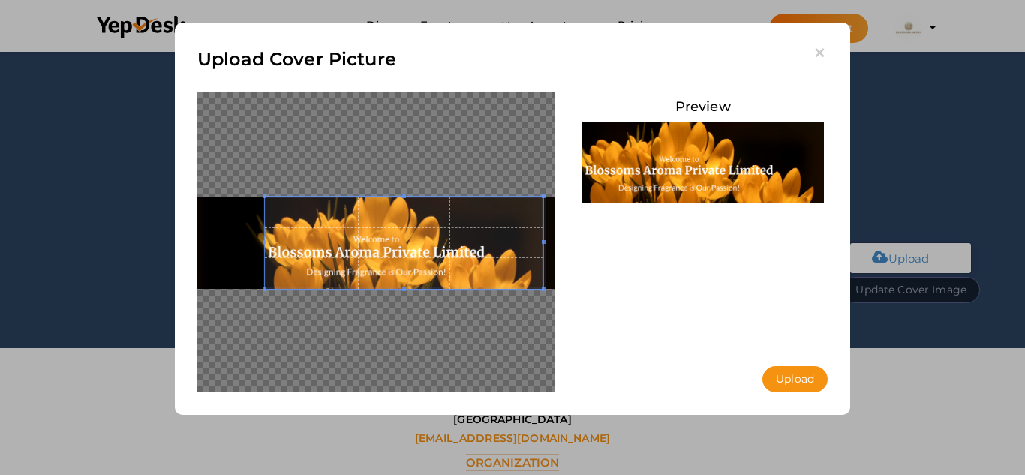
drag, startPoint x: 266, startPoint y: 240, endPoint x: 212, endPoint y: 248, distance: 54.5
click at [203, 243] on div at bounding box center [376, 242] width 358 height 300
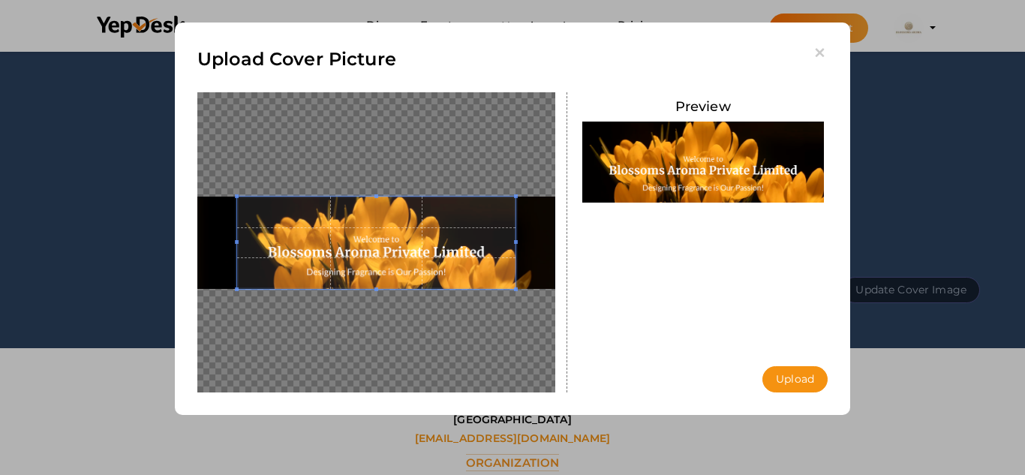
drag, startPoint x: 335, startPoint y: 260, endPoint x: 308, endPoint y: 256, distance: 28.1
click at [308, 256] on span at bounding box center [376, 243] width 278 height 93
click at [815, 377] on button "Upload" at bounding box center [794, 379] width 65 height 26
